Goal: Information Seeking & Learning: Learn about a topic

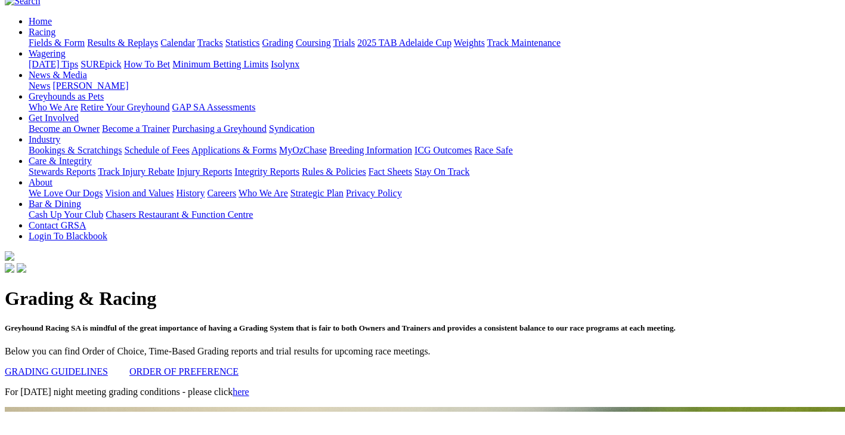
scroll to position [100, 0]
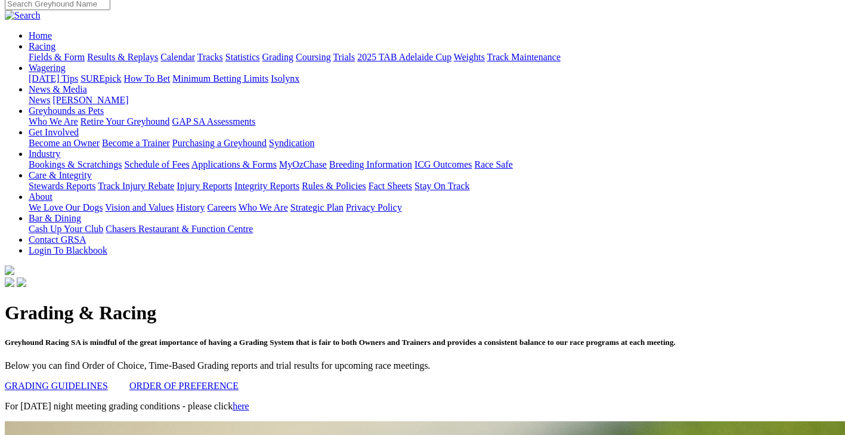
click at [207, 380] on link "ORDER OF PREFERENCE" at bounding box center [183, 385] width 109 height 10
click at [97, 380] on link "GRADING GUIDELINES" at bounding box center [56, 385] width 103 height 10
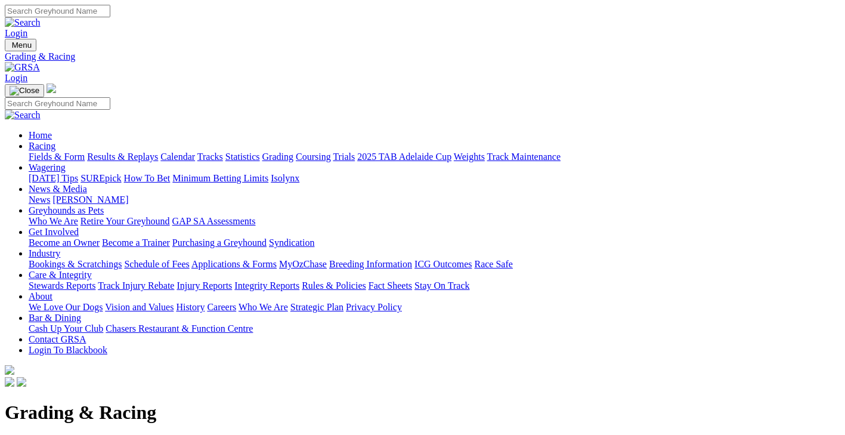
click at [331, 151] on link "Coursing" at bounding box center [313, 156] width 35 height 10
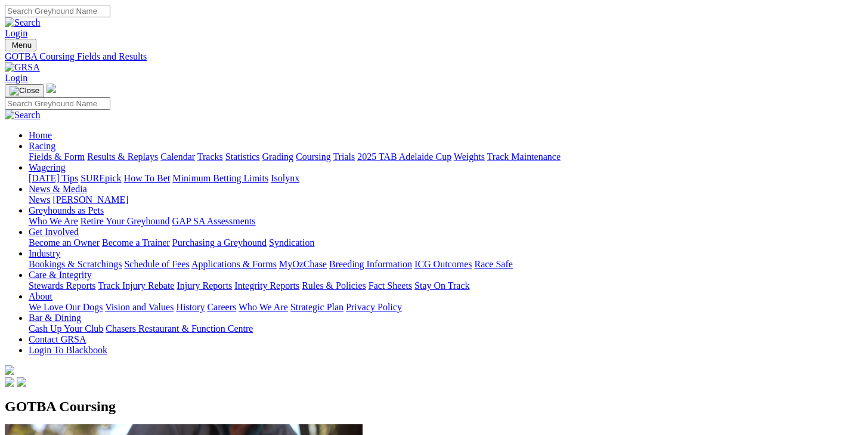
click at [37, 151] on link "Fields & Form" at bounding box center [57, 156] width 56 height 10
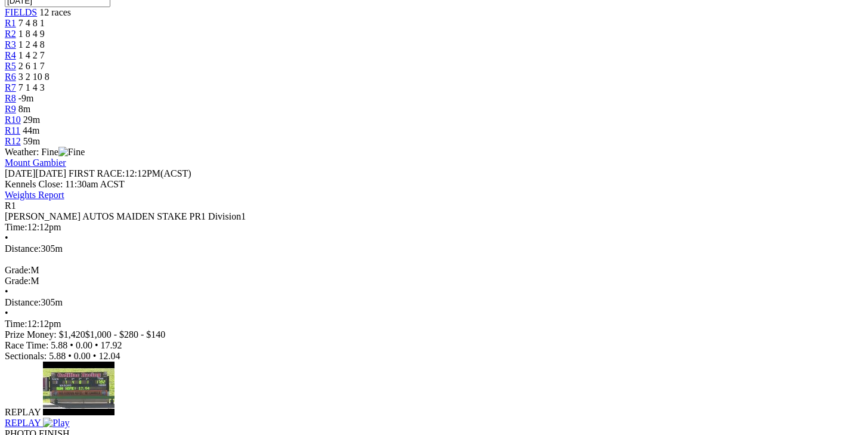
scroll to position [100, 0]
